Goal: Transaction & Acquisition: Purchase product/service

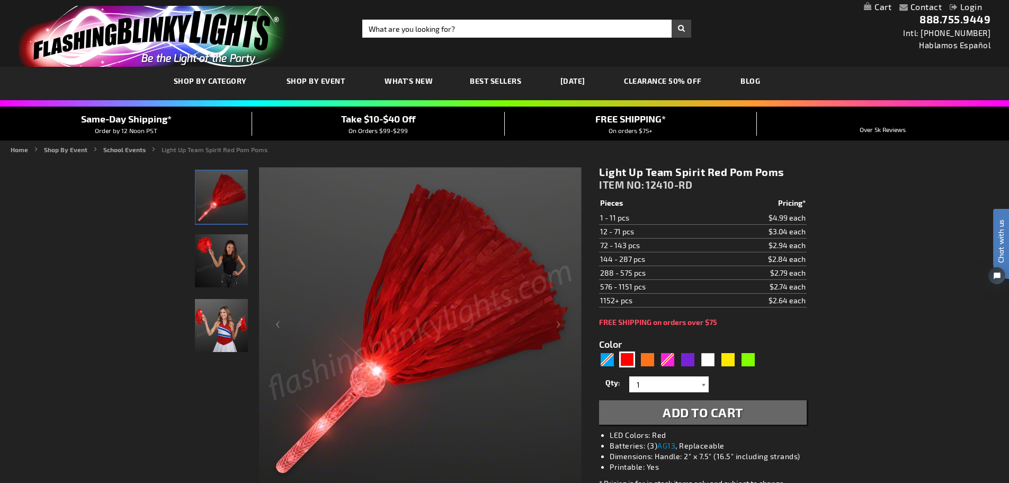
click at [704, 382] on div at bounding box center [703, 384] width 11 height 16
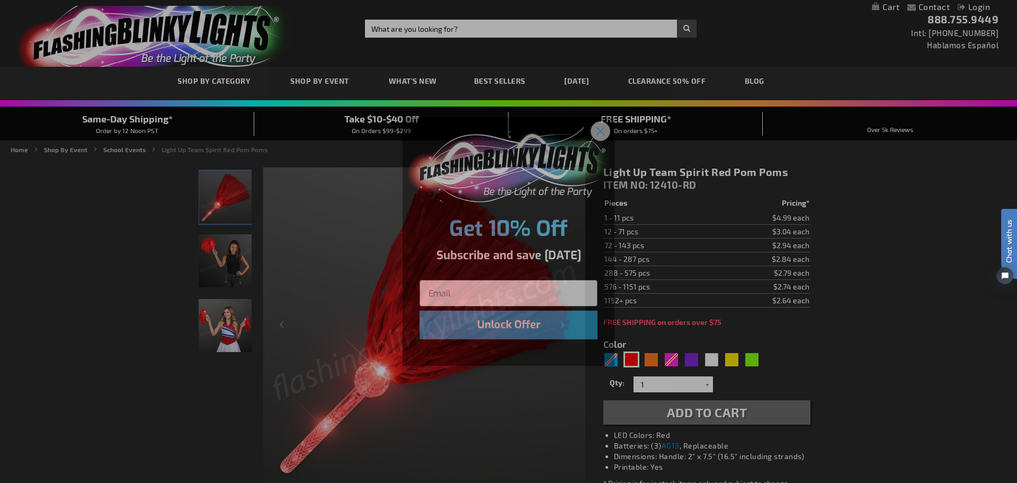
click at [598, 133] on icon "Close dialog" at bounding box center [600, 131] width 7 height 7
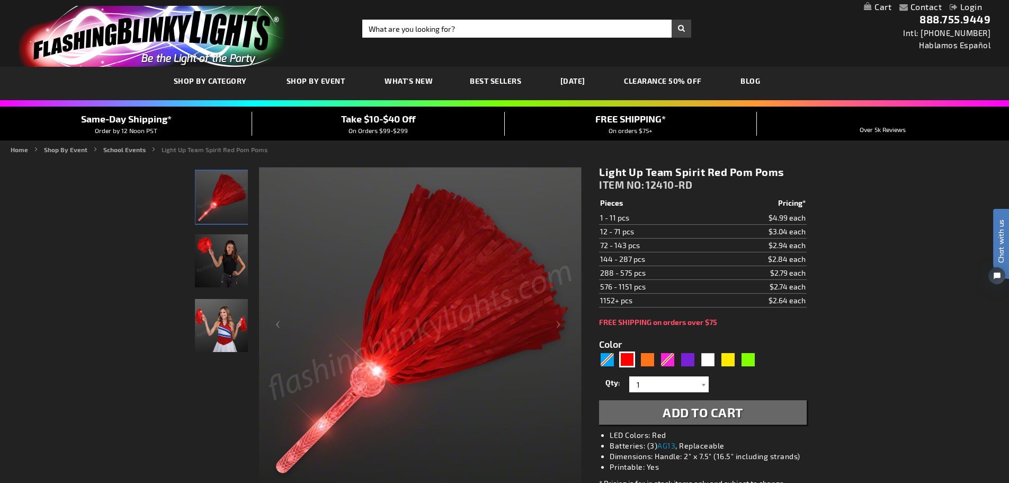
click at [977, 6] on link "Login" at bounding box center [966, 7] width 32 height 10
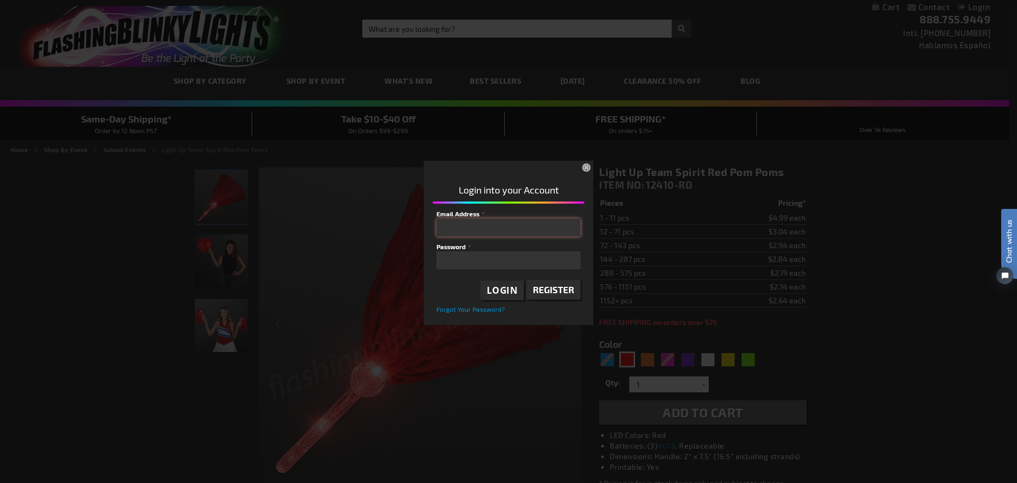
click at [453, 222] on input "Email Address" at bounding box center [509, 227] width 144 height 18
type input "charger55fan@yahoo.com"
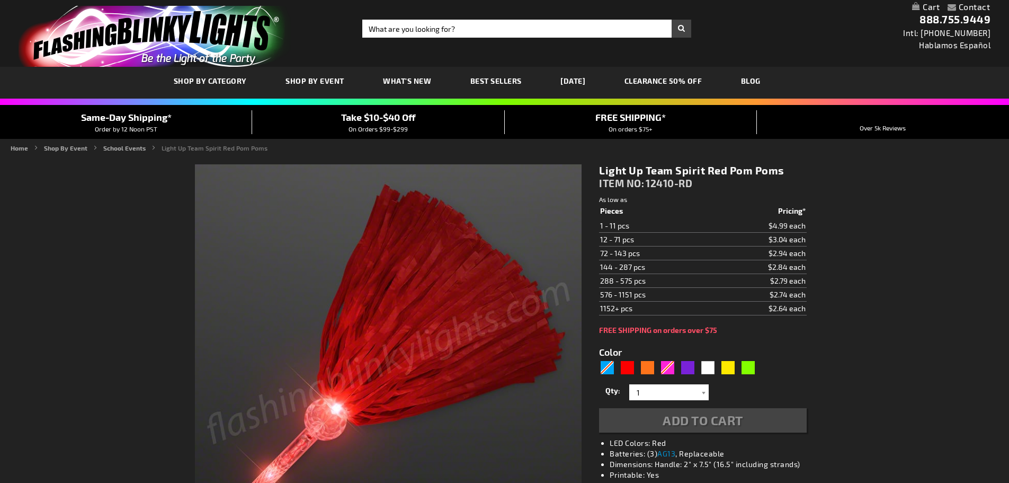
type input "5641"
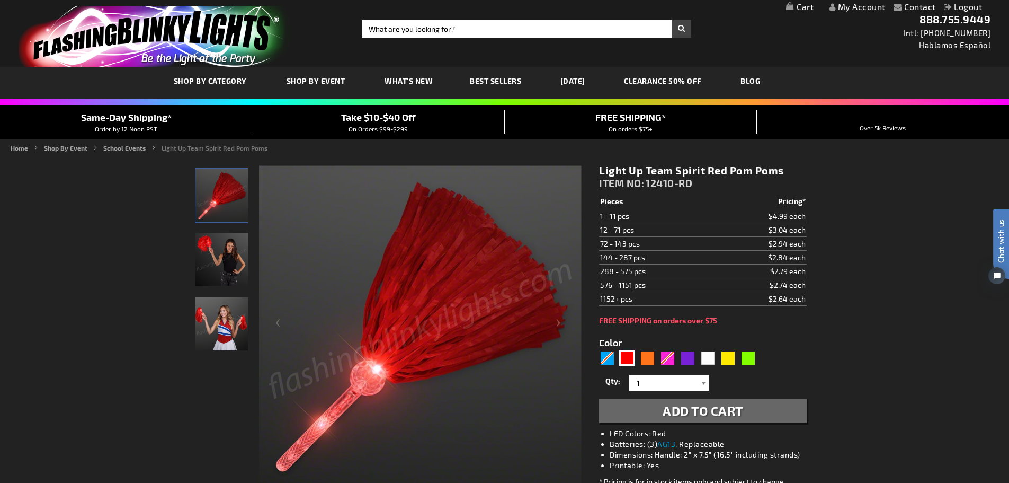
click at [704, 381] on div at bounding box center [703, 383] width 11 height 16
